Goal: Task Accomplishment & Management: Manage account settings

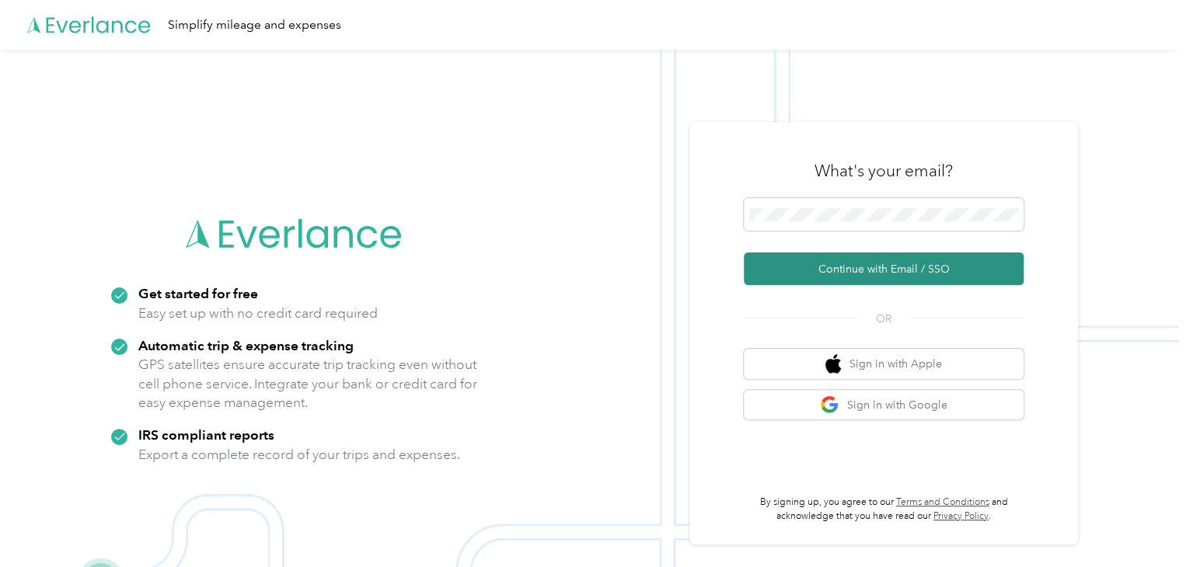
click at [904, 274] on button "Continue with Email / SSO" at bounding box center [884, 269] width 280 height 33
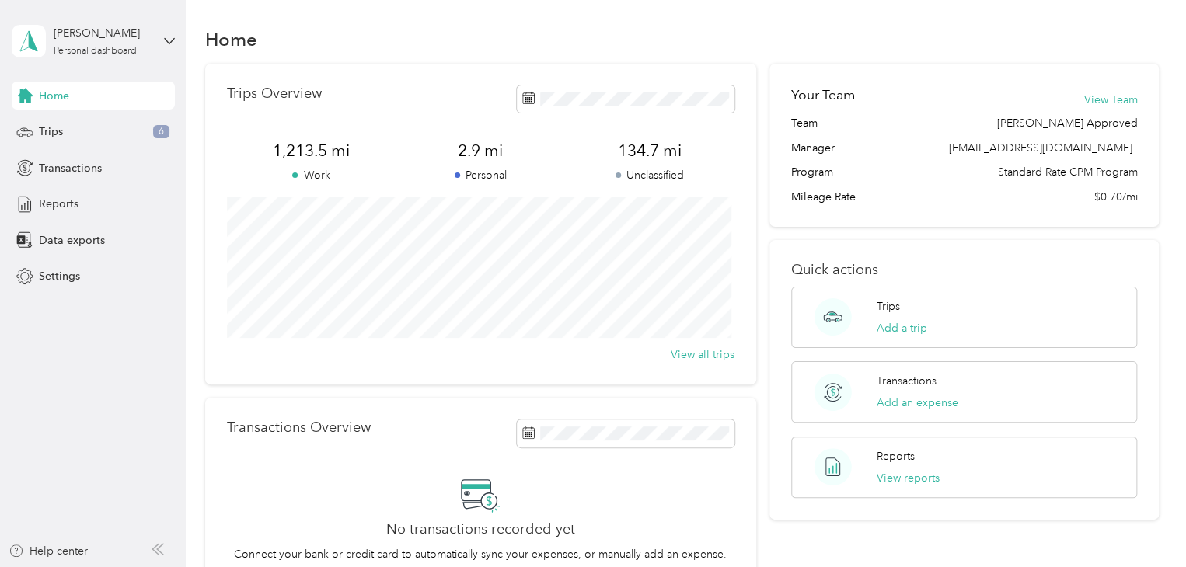
scroll to position [1, 0]
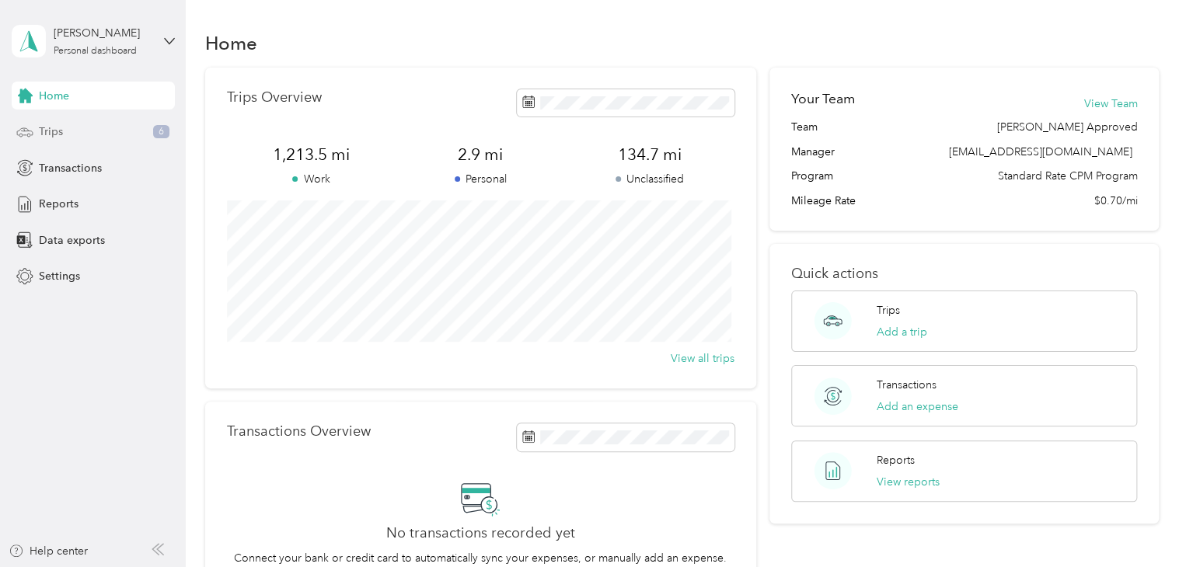
click at [78, 127] on div "Trips 6" at bounding box center [93, 132] width 163 height 28
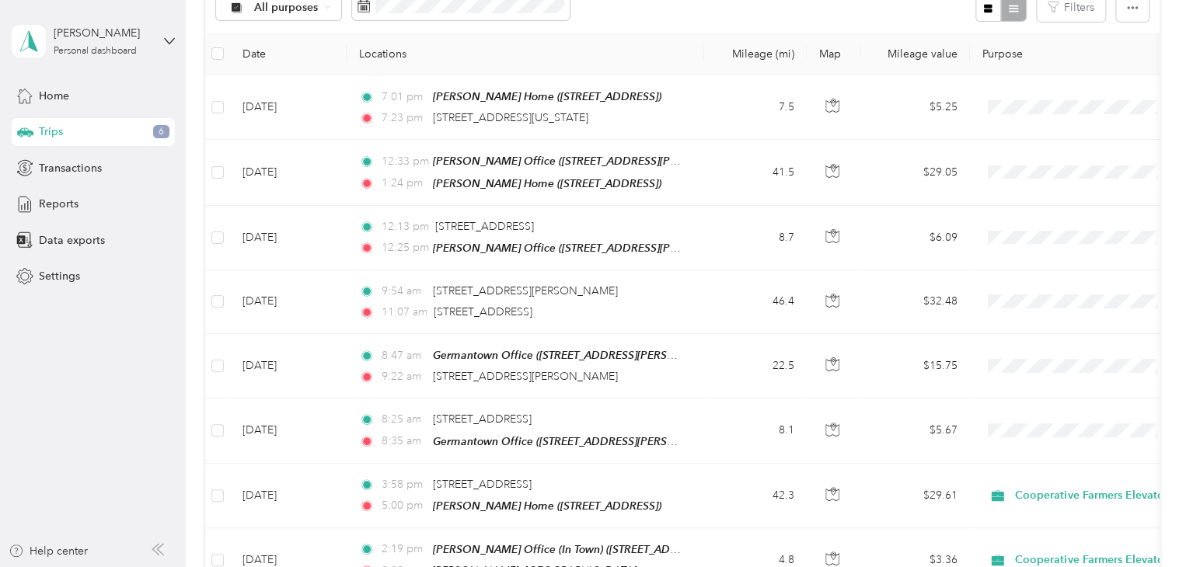
scroll to position [186, 0]
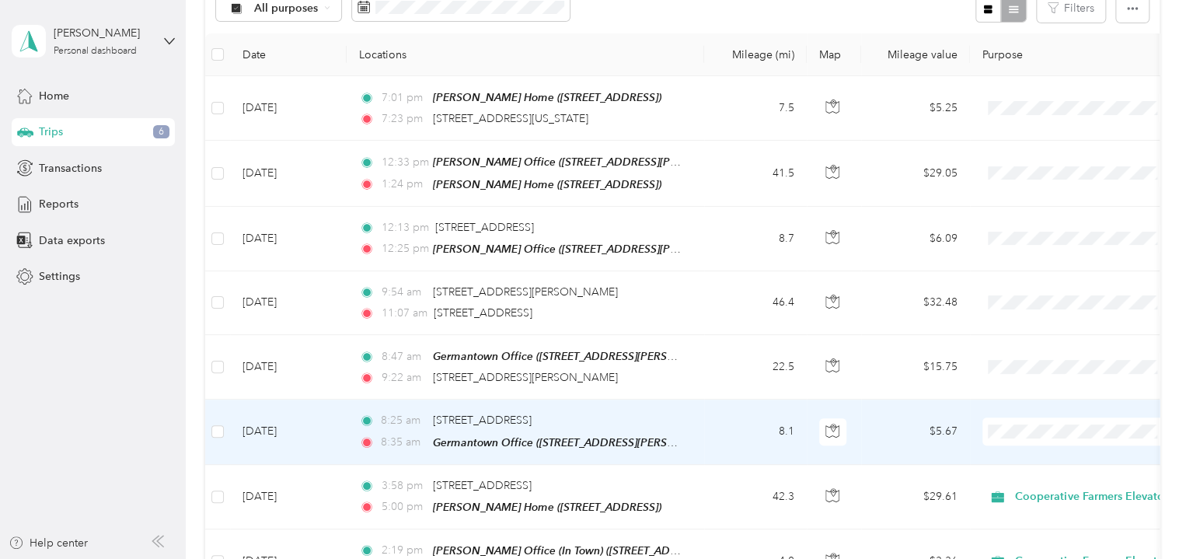
click at [1037, 461] on ol "Cooperative Farmers Elevator (CFE) Personal" at bounding box center [1099, 468] width 234 height 54
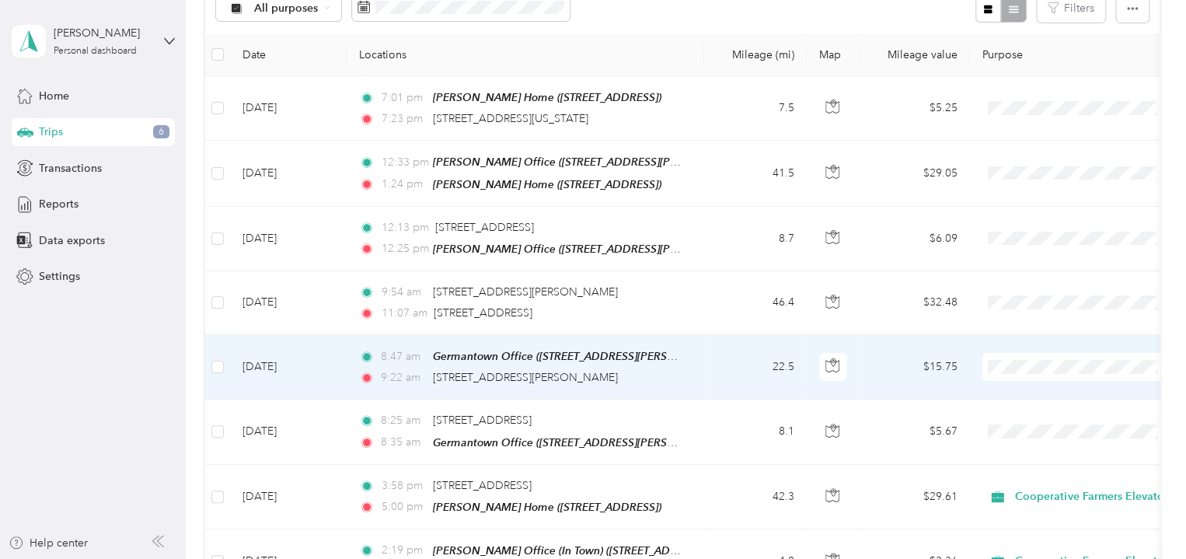
click at [1035, 395] on li "Cooperative Farmers Elevator (CFE)" at bounding box center [1099, 383] width 234 height 27
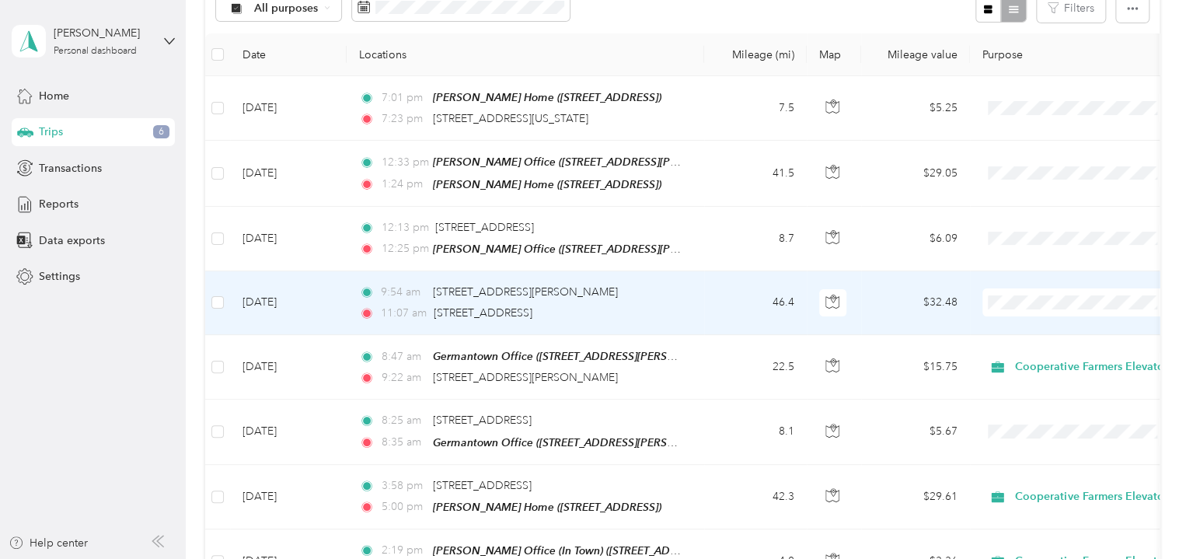
click at [1016, 322] on span "Cooperative Farmers Elevator (CFE)" at bounding box center [1099, 323] width 212 height 16
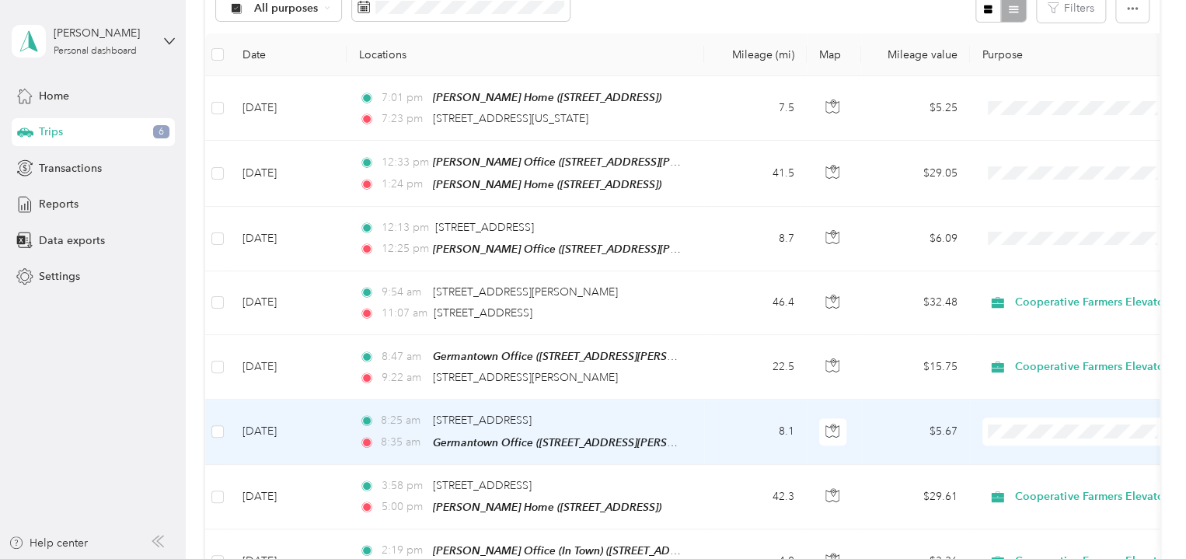
click at [1037, 461] on ol "Cooperative Farmers Elevator (CFE) Personal" at bounding box center [1099, 460] width 234 height 54
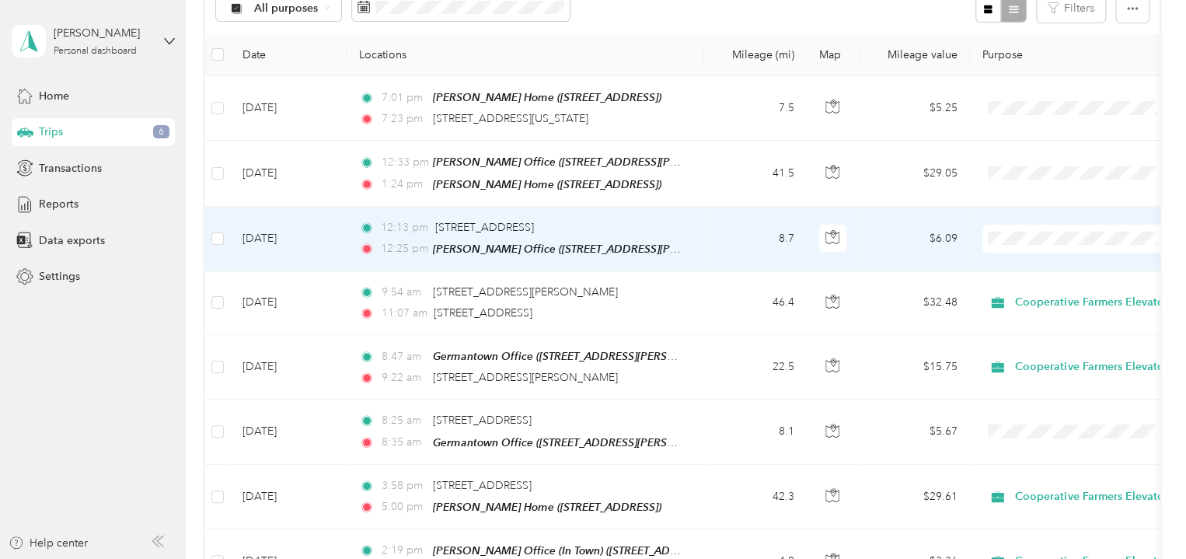
click at [1044, 260] on span "Cooperative Farmers Elevator (CFE)" at bounding box center [1112, 255] width 184 height 16
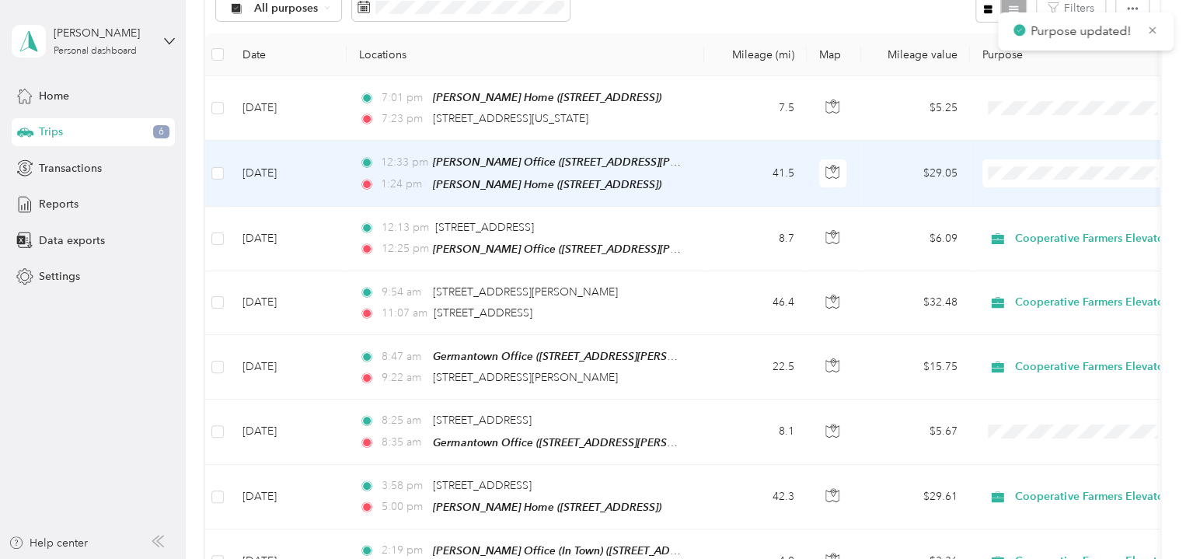
click at [1037, 204] on li "Cooperative Farmers Elevator (CFE)" at bounding box center [1099, 191] width 234 height 27
click at [1037, 200] on span "Cooperative Farmers Elevator (CFE)" at bounding box center [1113, 193] width 186 height 16
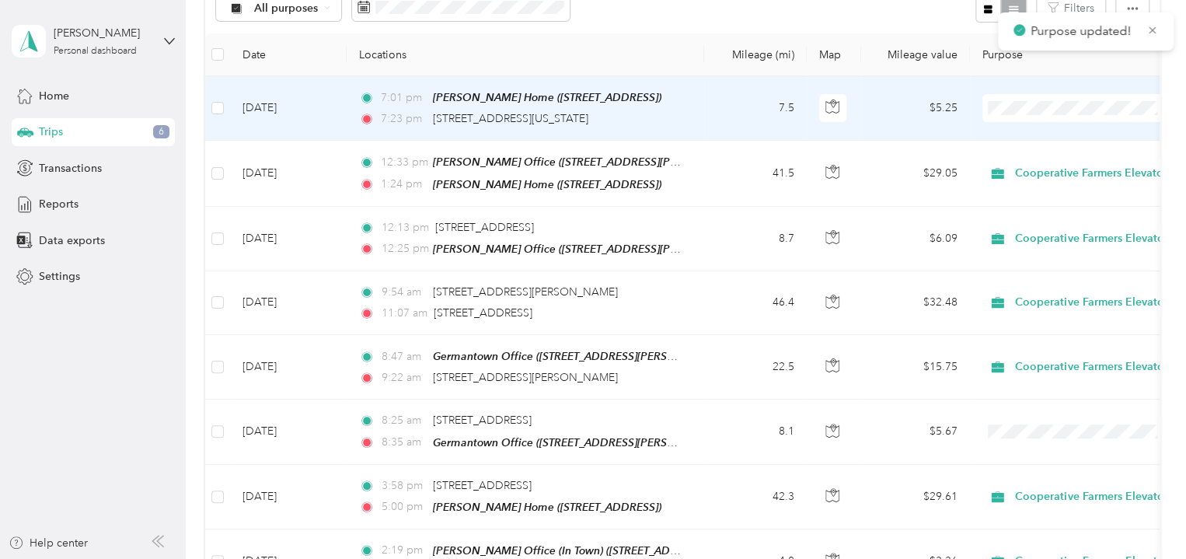
click at [1037, 129] on span "Cooperative Farmers Elevator (CFE)" at bounding box center [1112, 131] width 184 height 16
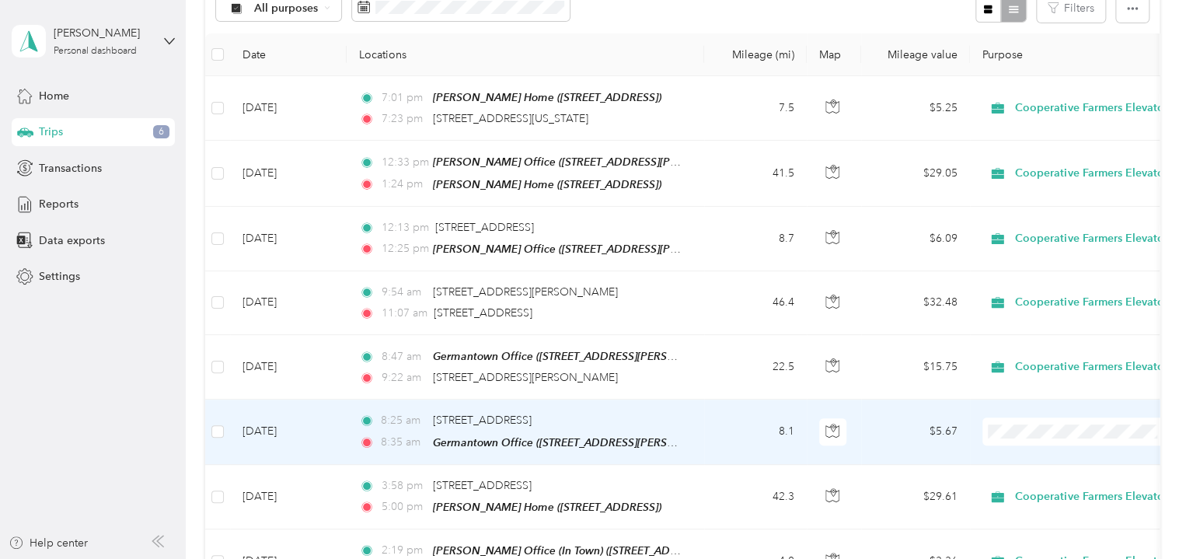
click at [693, 417] on td "8:25 am [STREET_ADDRESS] 8:35 am Germantown Office ([STREET_ADDRESS][PERSON_NAM…" at bounding box center [525, 431] width 357 height 64
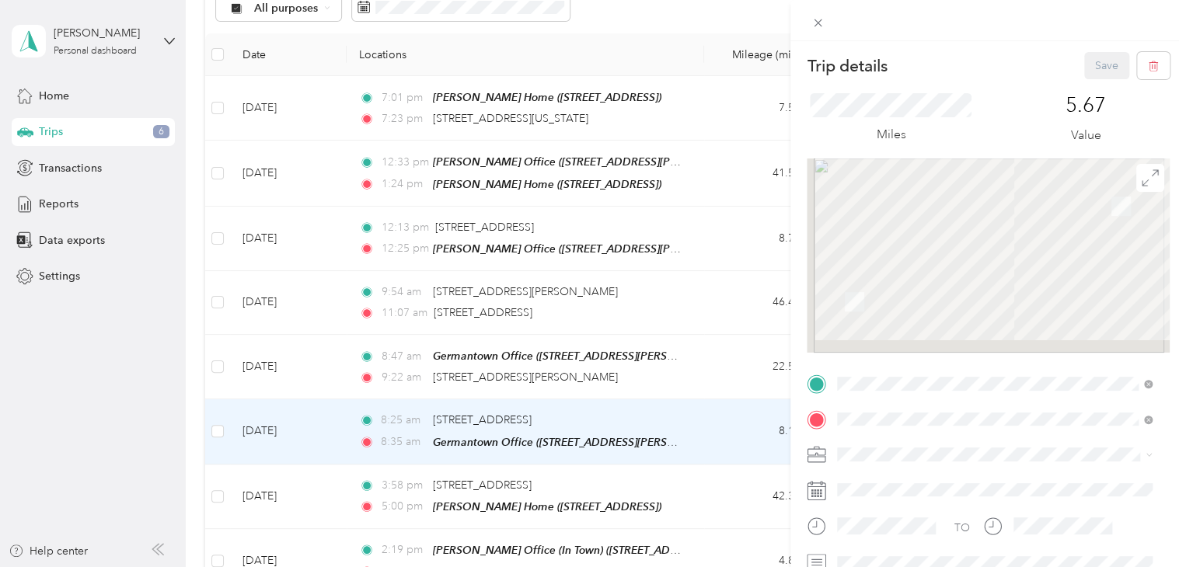
click at [442, 416] on div "Trip details Save This trip cannot be edited because it is either under review,…" at bounding box center [593, 283] width 1186 height 567
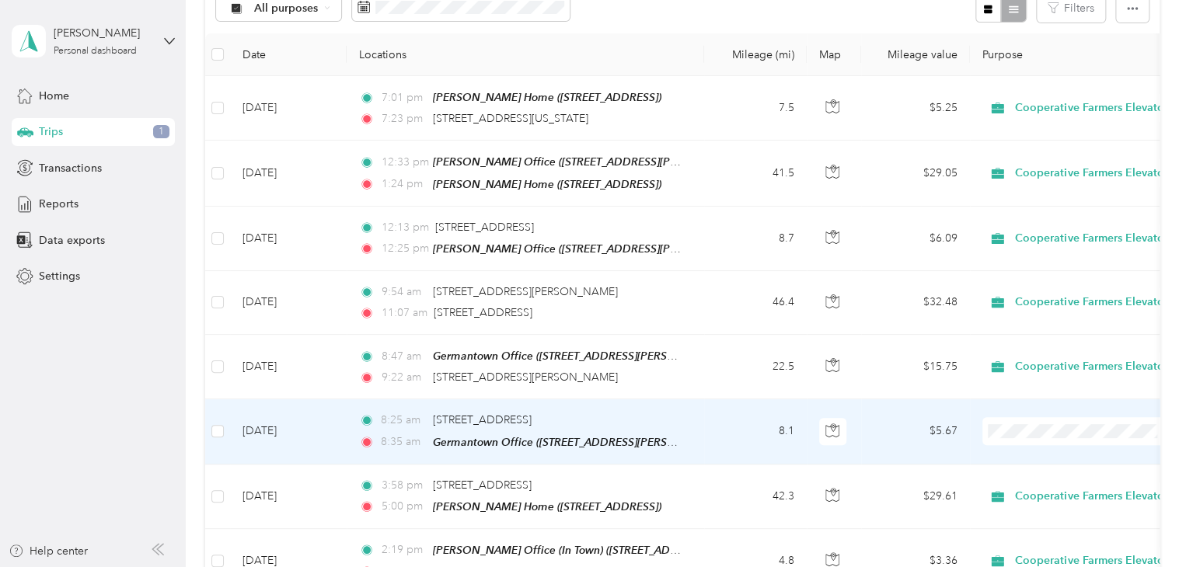
click at [646, 412] on div "8:25 am [STREET_ADDRESS]" at bounding box center [522, 420] width 326 height 17
click at [646, 566] on div "Trip details Save This trip cannot be edited because it is either under review,…" at bounding box center [589, 567] width 1178 height 0
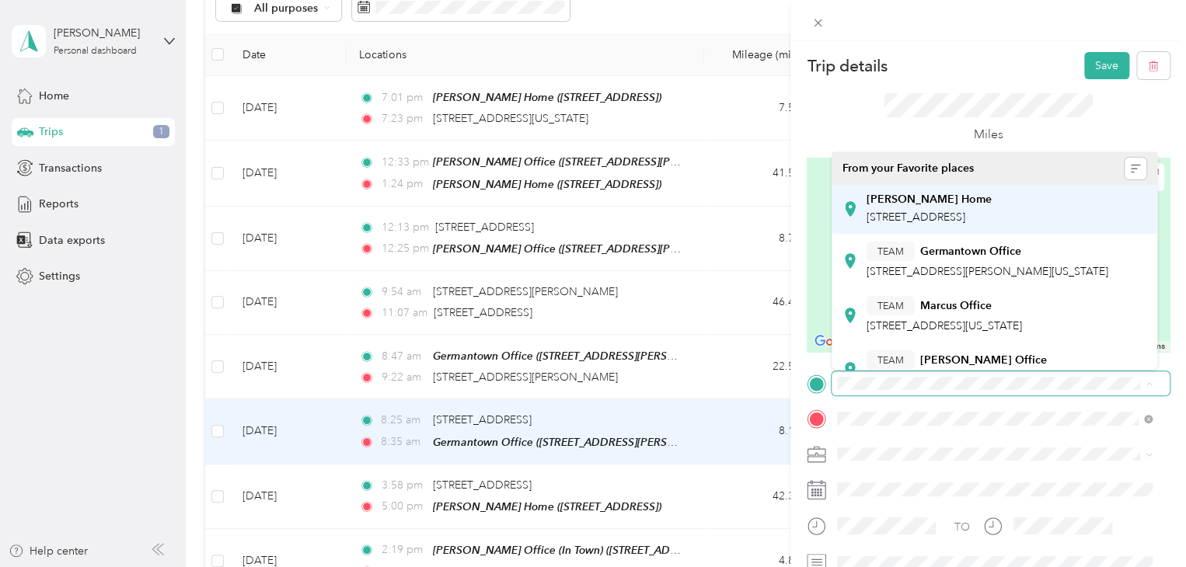
click at [1033, 225] on div "[PERSON_NAME] Home [STREET_ADDRESS]" at bounding box center [994, 209] width 304 height 38
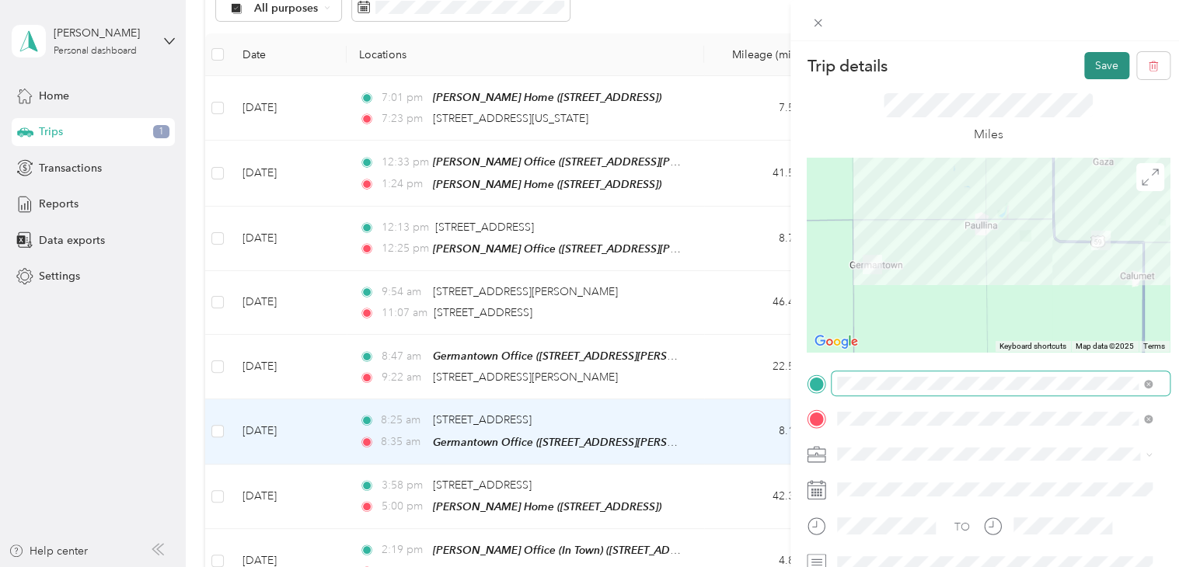
click at [1086, 66] on button "Save" at bounding box center [1106, 65] width 45 height 27
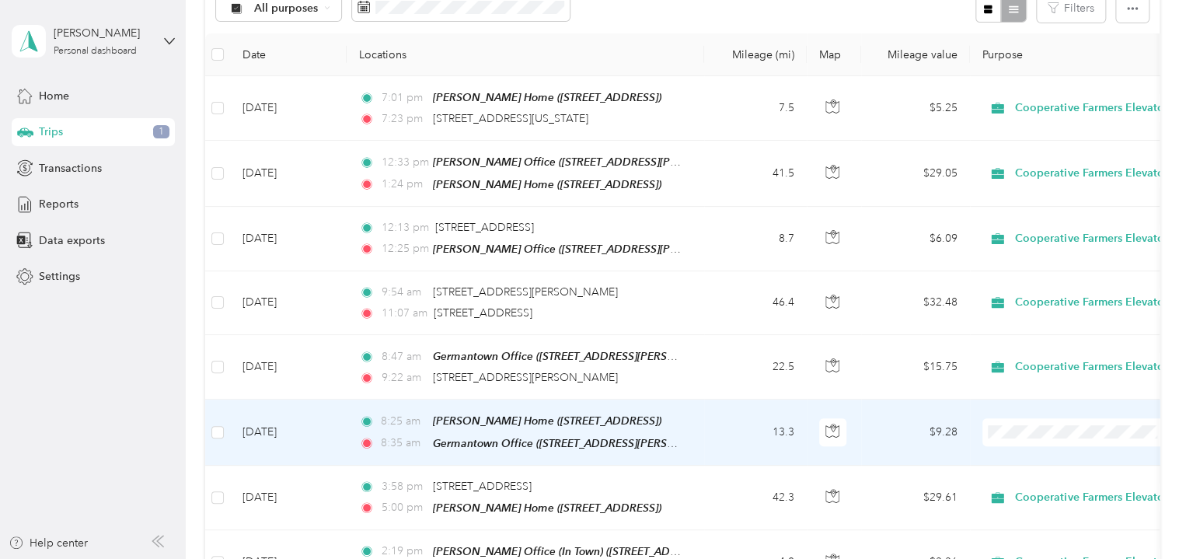
click at [1054, 452] on span "Cooperative Farmers Elevator (CFE)" at bounding box center [1112, 455] width 184 height 16
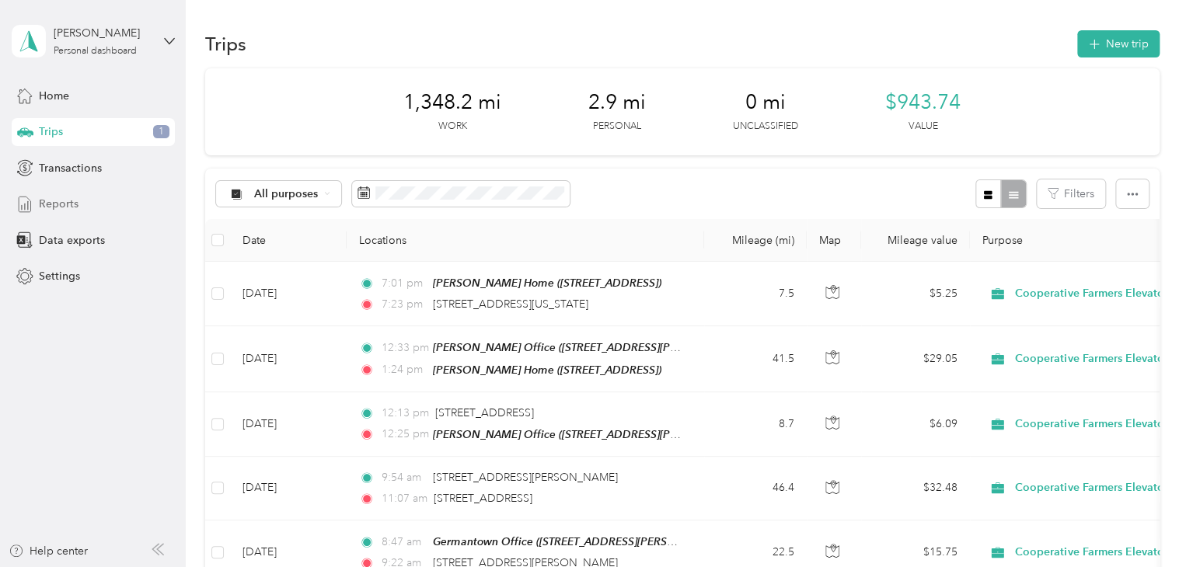
click at [68, 200] on span "Reports" at bounding box center [59, 204] width 40 height 16
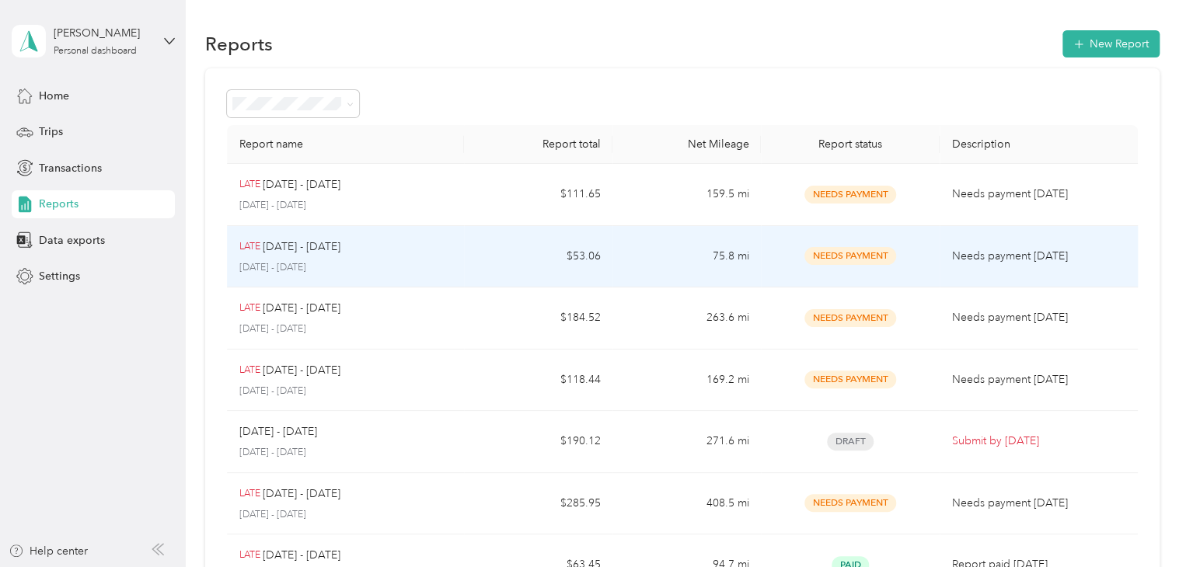
click at [402, 246] on div "LATE [DATE] - [DATE]" at bounding box center [345, 247] width 213 height 17
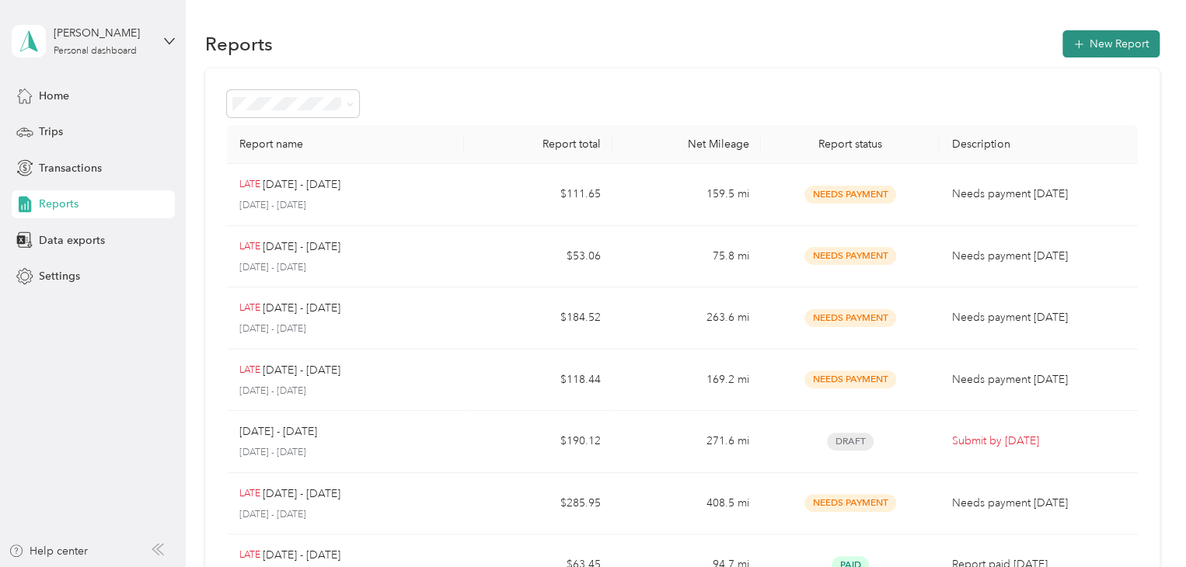
click at [1110, 36] on button "New Report" at bounding box center [1110, 43] width 97 height 27
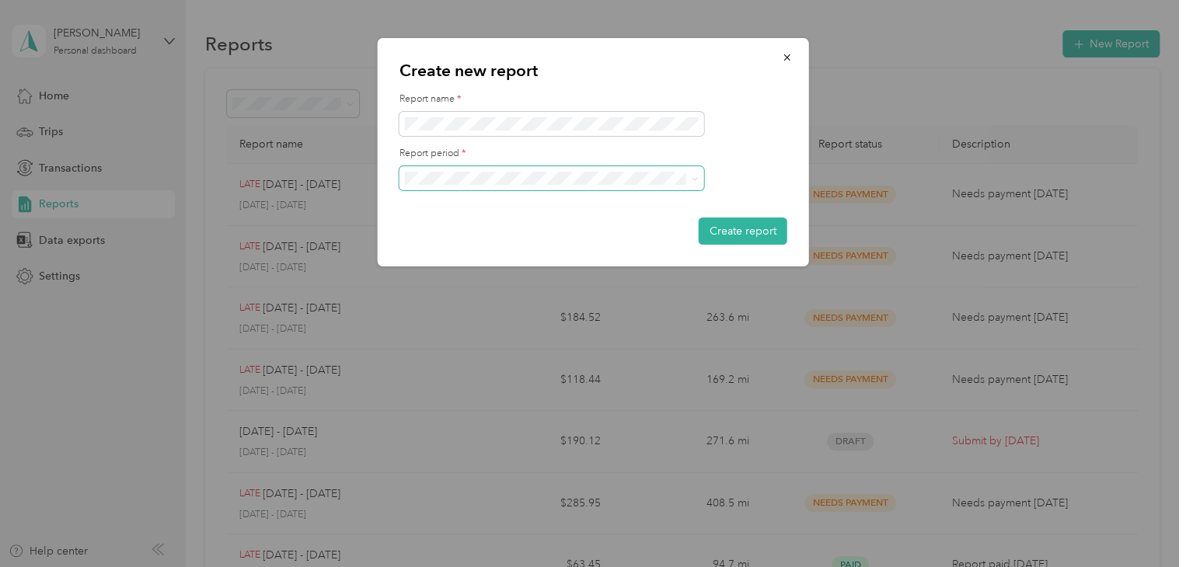
click at [692, 183] on span at bounding box center [695, 178] width 7 height 13
click at [693, 181] on icon at bounding box center [695, 179] width 7 height 7
click at [599, 223] on li "[DATE] - [DATE]" at bounding box center [551, 224] width 305 height 27
click at [761, 234] on button "Create report" at bounding box center [743, 231] width 89 height 27
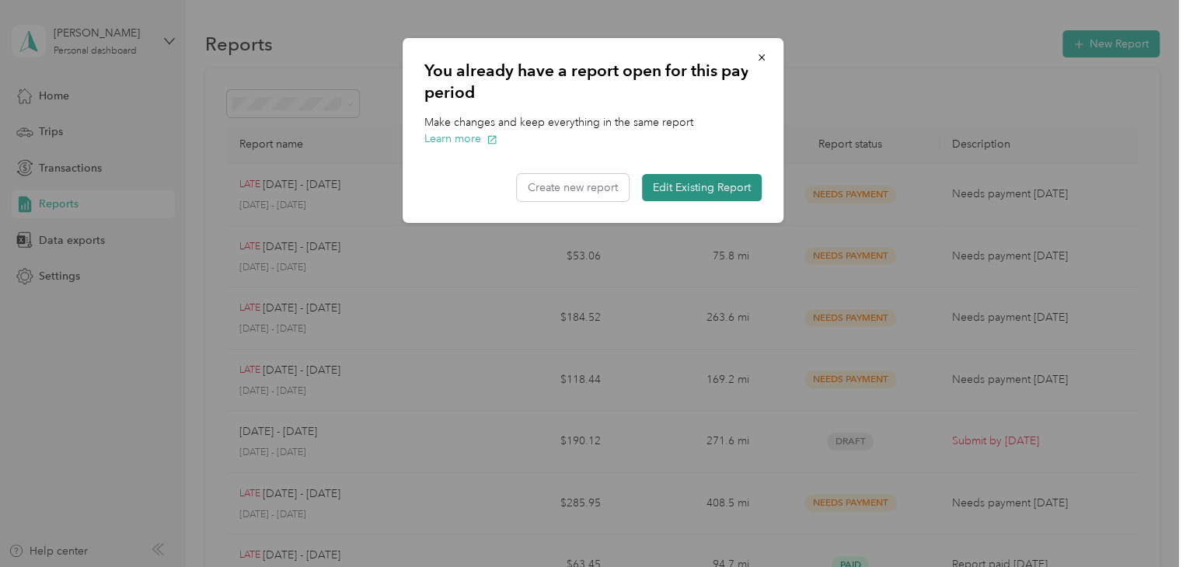
click at [710, 186] on button "Edit Existing Report" at bounding box center [702, 187] width 120 height 27
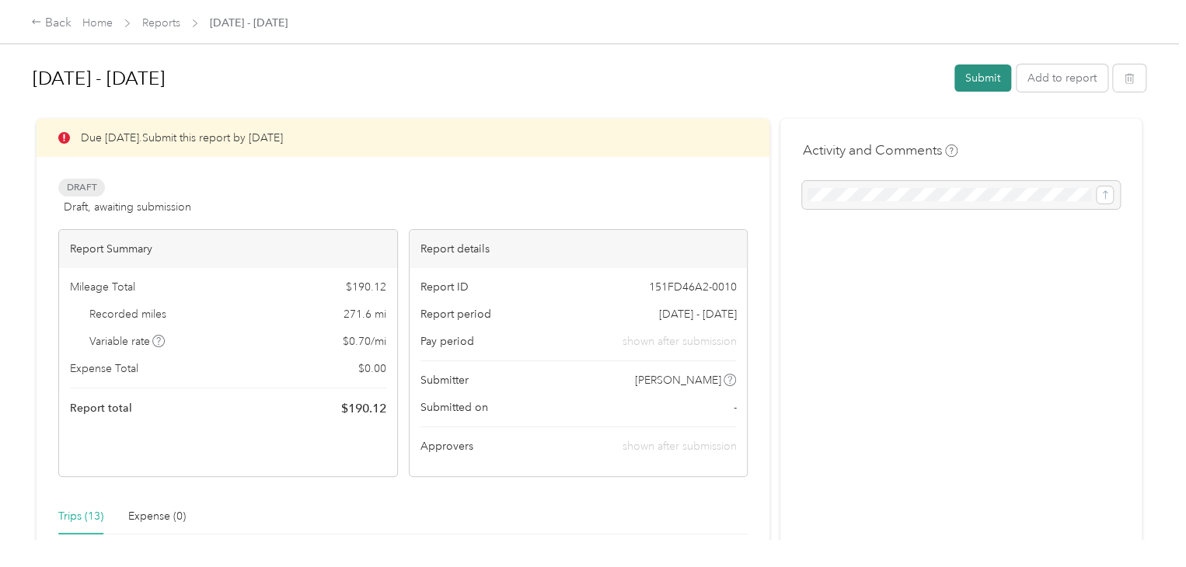
click at [976, 76] on button "Submit" at bounding box center [982, 77] width 57 height 27
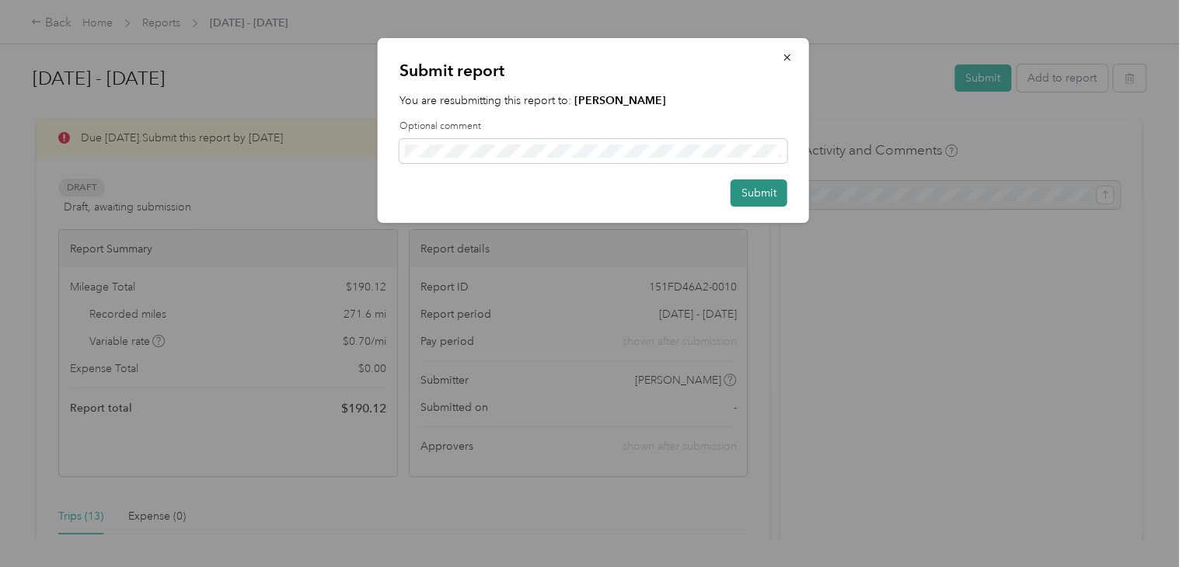
click at [751, 192] on button "Submit" at bounding box center [758, 192] width 57 height 27
